Goal: Register for event/course: Sign up to attend an event or enroll in a course

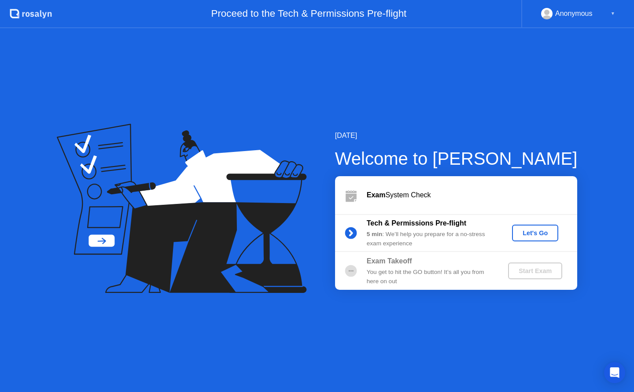
click at [532, 230] on div "Let's Go" at bounding box center [535, 232] width 39 height 7
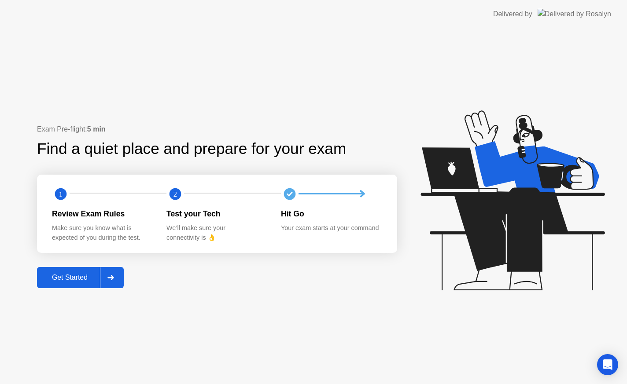
click at [66, 274] on div "Get Started" at bounding box center [70, 278] width 60 height 8
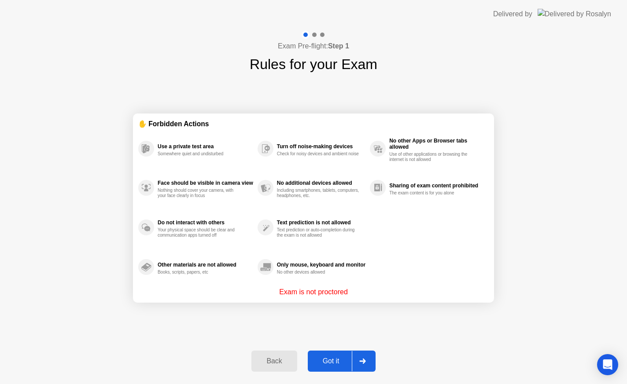
click at [329, 360] on div "Got it" at bounding box center [330, 362] width 41 height 8
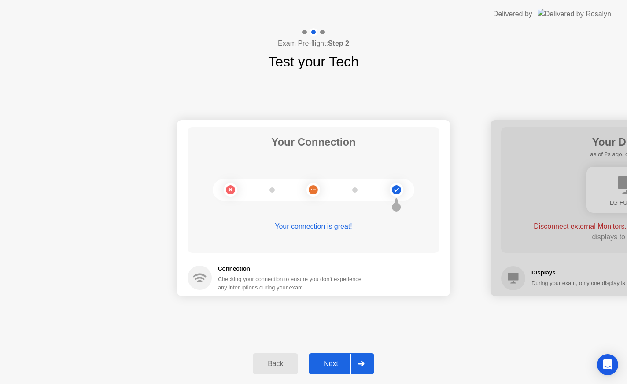
click at [334, 363] on div "Next" at bounding box center [330, 364] width 39 height 8
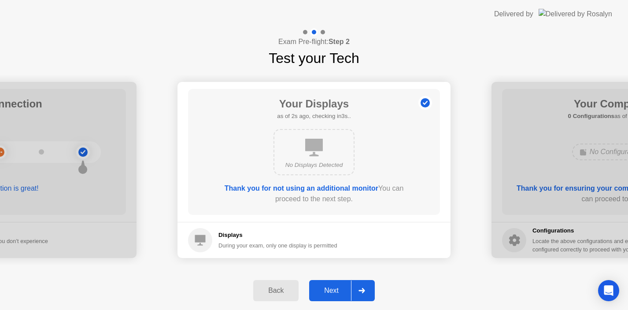
click at [339, 289] on div "Next" at bounding box center [331, 291] width 39 height 8
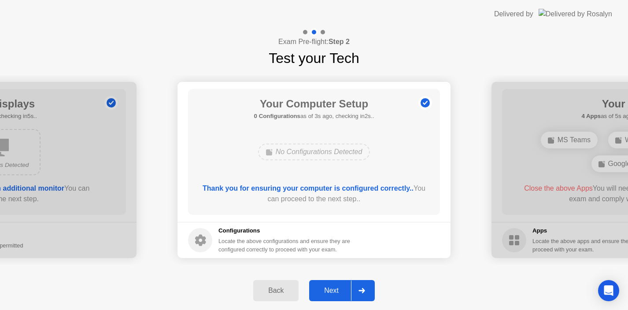
click at [305, 187] on b "Thank you for ensuring your computer is configured correctly.." at bounding box center [308, 187] width 211 height 7
click at [200, 243] on icon at bounding box center [200, 240] width 11 height 11
click at [409, 277] on div "Back Next" at bounding box center [314, 290] width 628 height 39
click at [339, 293] on div "Next" at bounding box center [331, 291] width 39 height 8
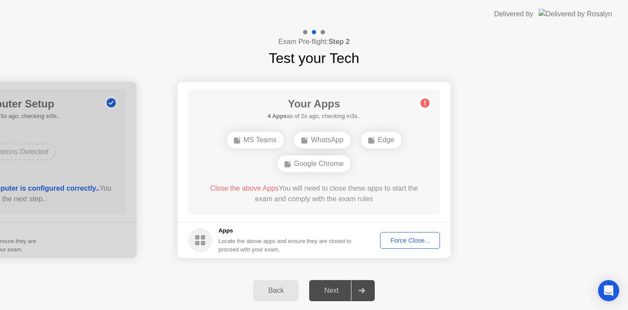
click at [415, 240] on div "Force Close..." at bounding box center [410, 240] width 54 height 7
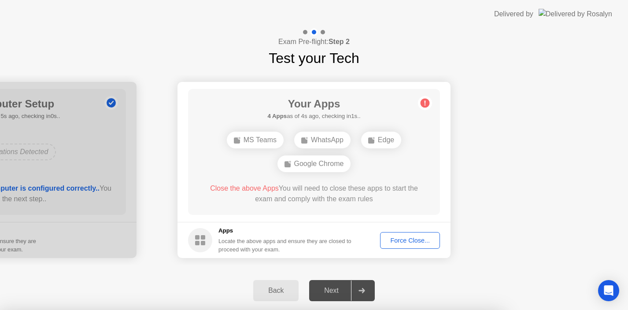
click at [486, 310] on div at bounding box center [314, 310] width 628 height 0
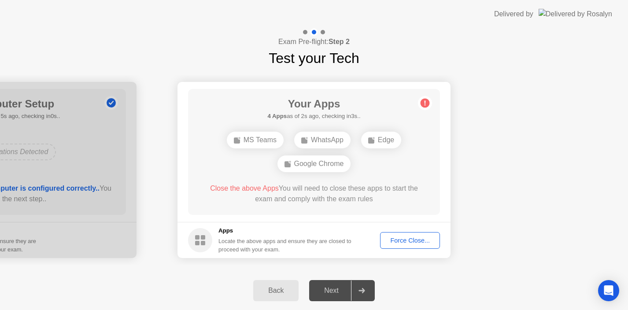
click at [413, 240] on div "Force Close..." at bounding box center [410, 240] width 54 height 7
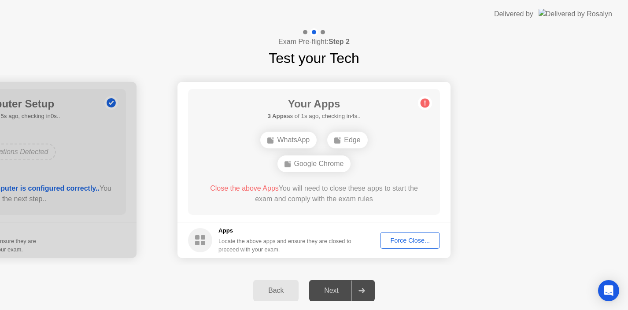
click at [402, 239] on div "Force Close..." at bounding box center [410, 240] width 54 height 7
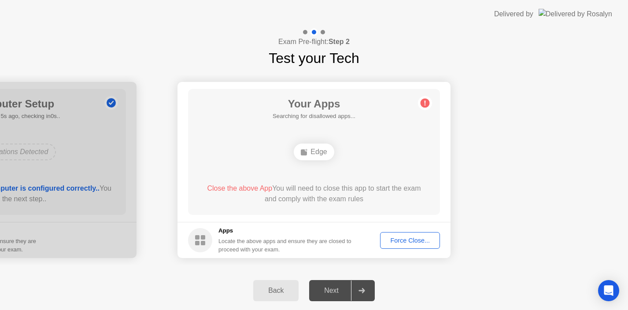
click at [395, 239] on div "Force Close..." at bounding box center [410, 240] width 54 height 7
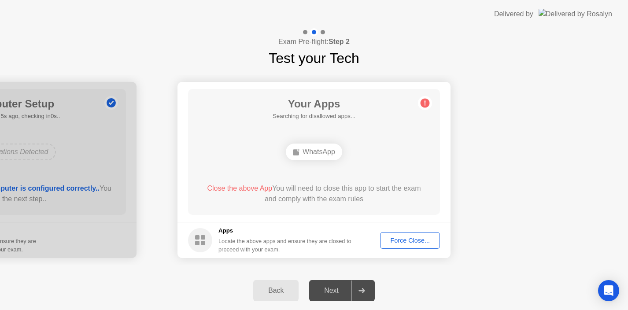
click at [220, 285] on div "Back Next" at bounding box center [314, 290] width 628 height 39
click at [409, 240] on div "Force Close..." at bounding box center [410, 240] width 54 height 7
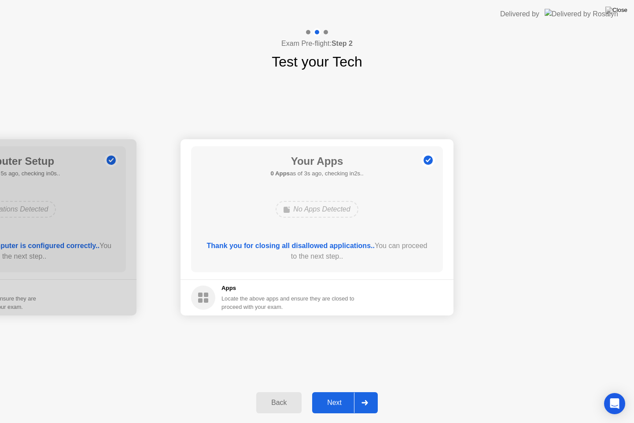
click at [332, 391] on div "Next" at bounding box center [334, 402] width 39 height 8
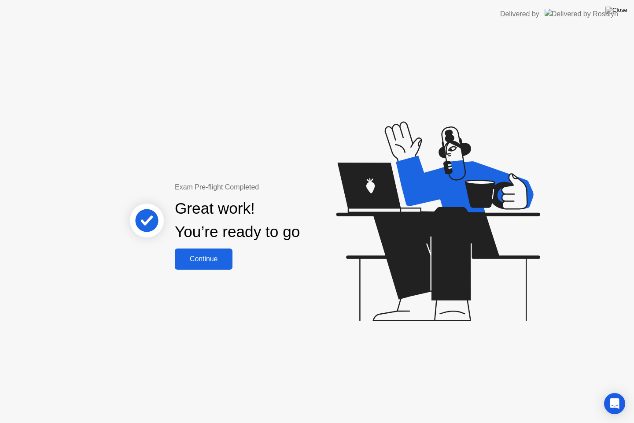
click at [222, 259] on div "Continue" at bounding box center [203, 259] width 52 height 8
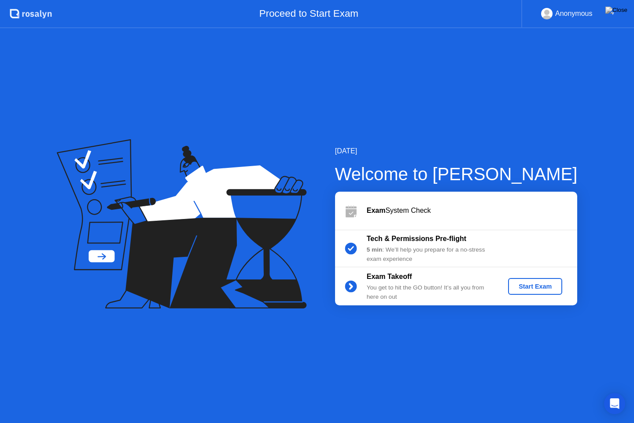
click at [582, 77] on div "[DATE] Welcome to [PERSON_NAME] Exam System Check Tech & Permissions Pre-flight…" at bounding box center [317, 225] width 634 height 395
click at [450, 254] on div "5 min : We’ll help you prepare for a no-stress exam experience" at bounding box center [430, 254] width 127 height 18
click at [428, 285] on div "You get to hit the GO button! It’s all you from here on out" at bounding box center [430, 292] width 127 height 18
click at [549, 290] on div "Start Exam" at bounding box center [535, 286] width 47 height 7
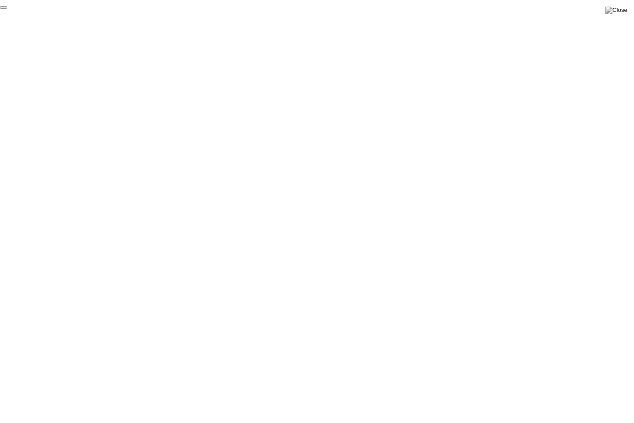
click div "End Proctoring Session"
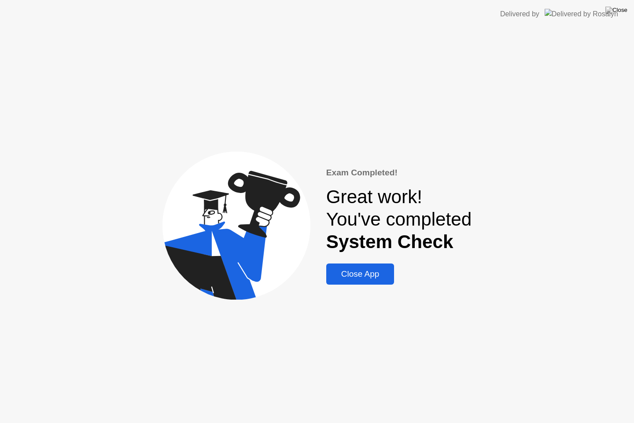
click at [375, 267] on button "Close App" at bounding box center [360, 273] width 68 height 21
